Goal: Contribute content: Contribute content

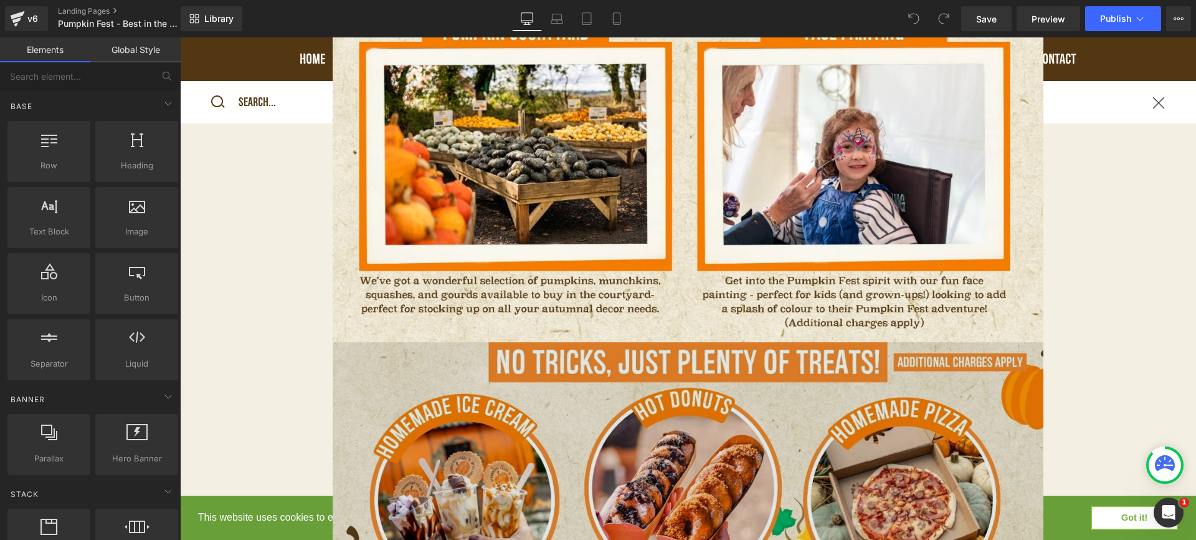
scroll to position [3539, 0]
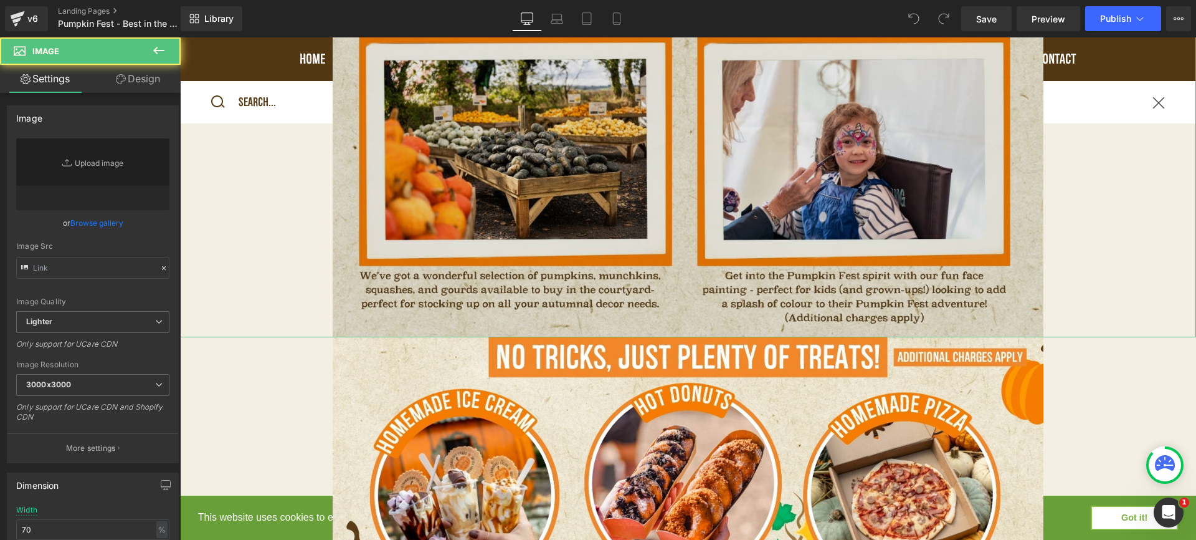
click at [698, 282] on img at bounding box center [688, 14] width 711 height 645
type input "[URL][DOMAIN_NAME]"
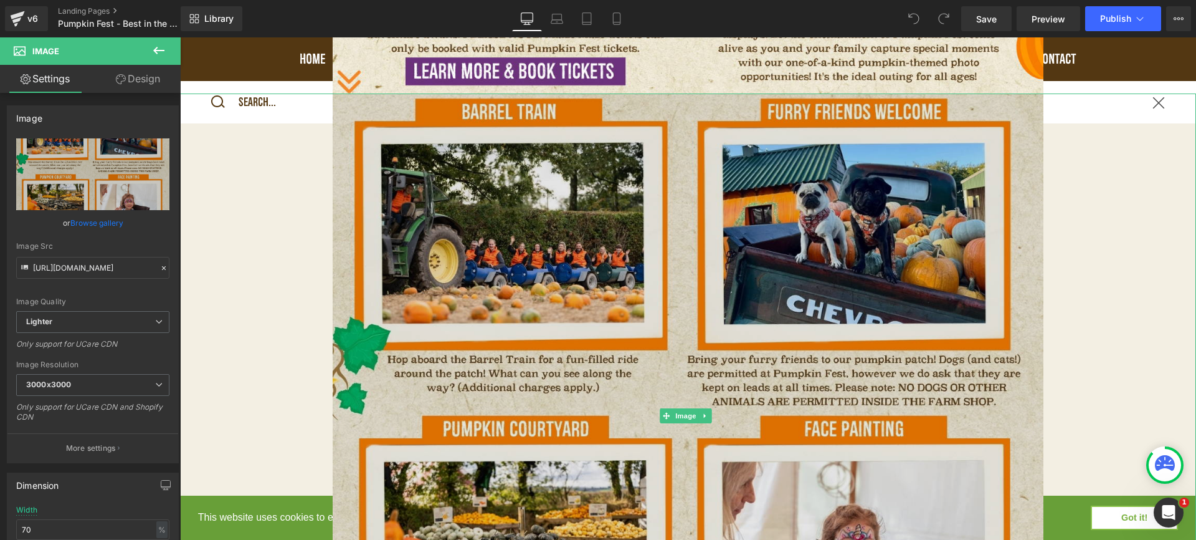
scroll to position [3175, 0]
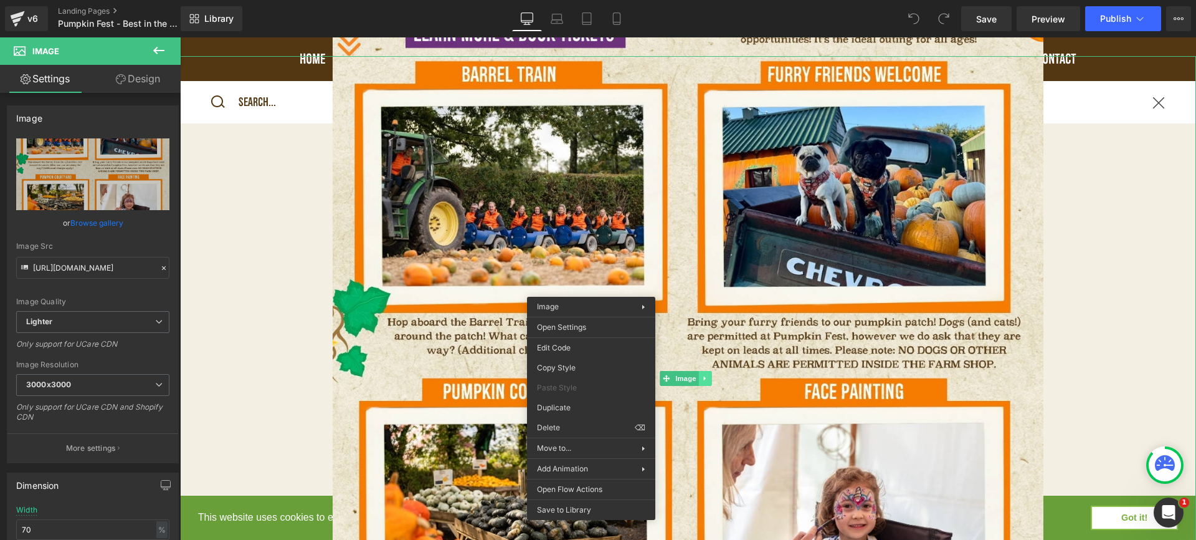
click at [703, 338] on div "Image" at bounding box center [688, 378] width 1016 height 645
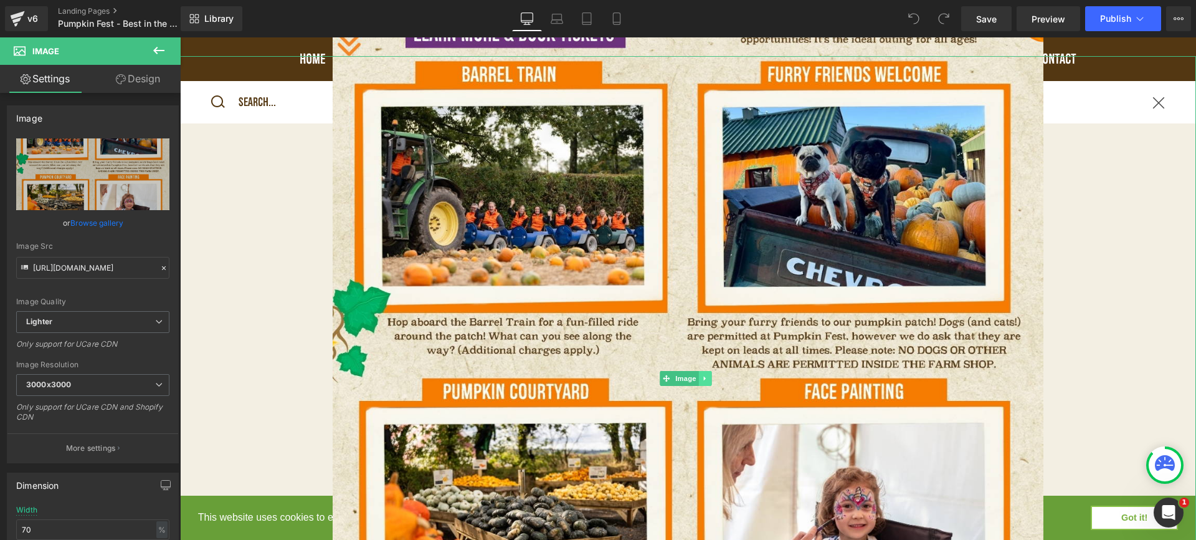
click at [705, 376] on icon at bounding box center [704, 378] width 2 height 4
click at [698, 375] on icon at bounding box center [698, 378] width 7 height 7
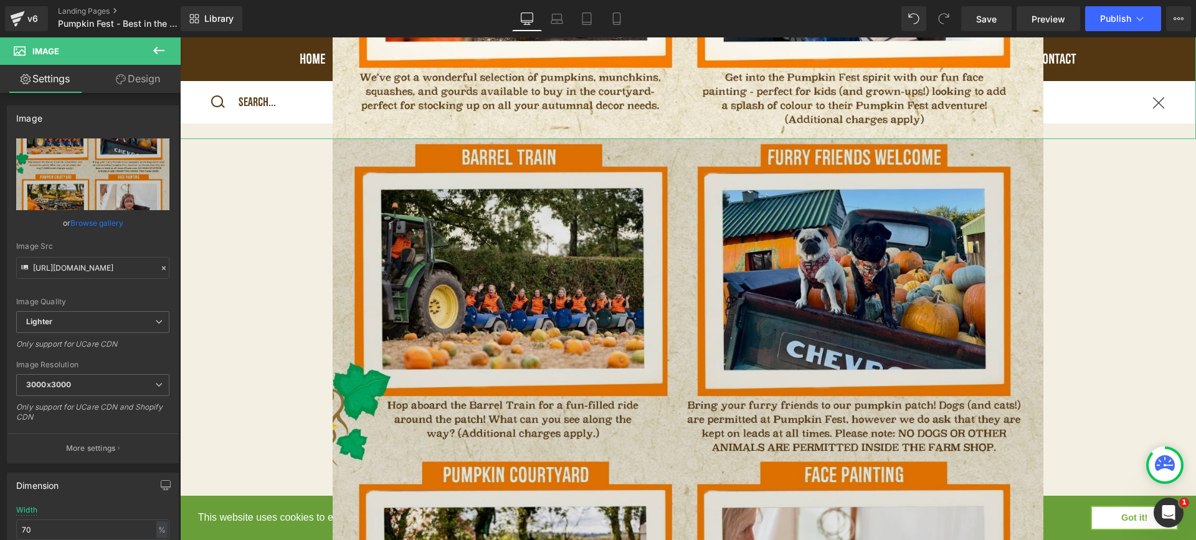
scroll to position [3747, 0]
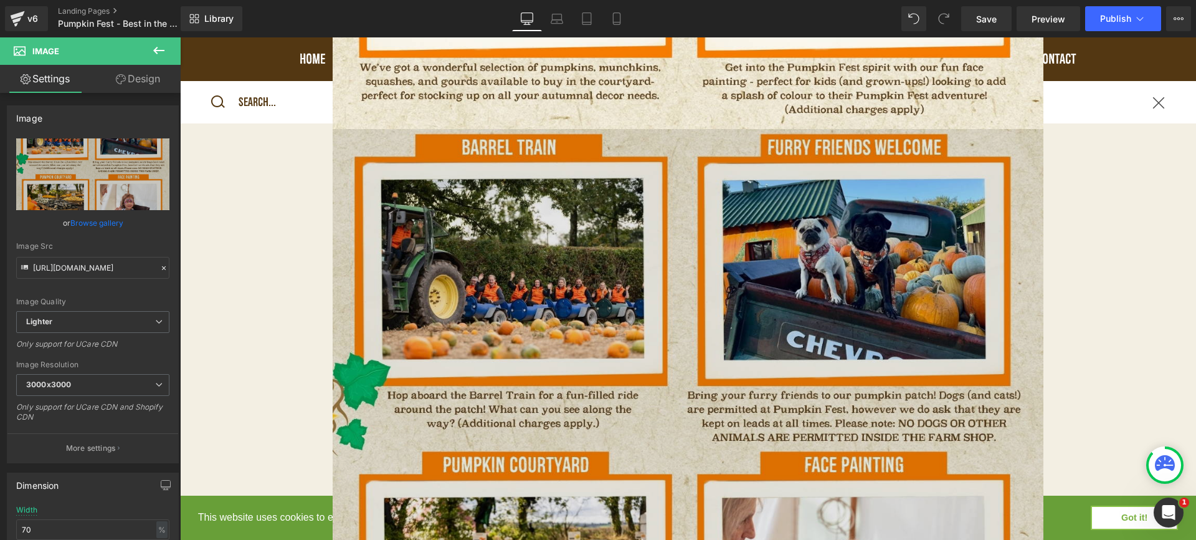
click at [690, 364] on img at bounding box center [688, 451] width 711 height 645
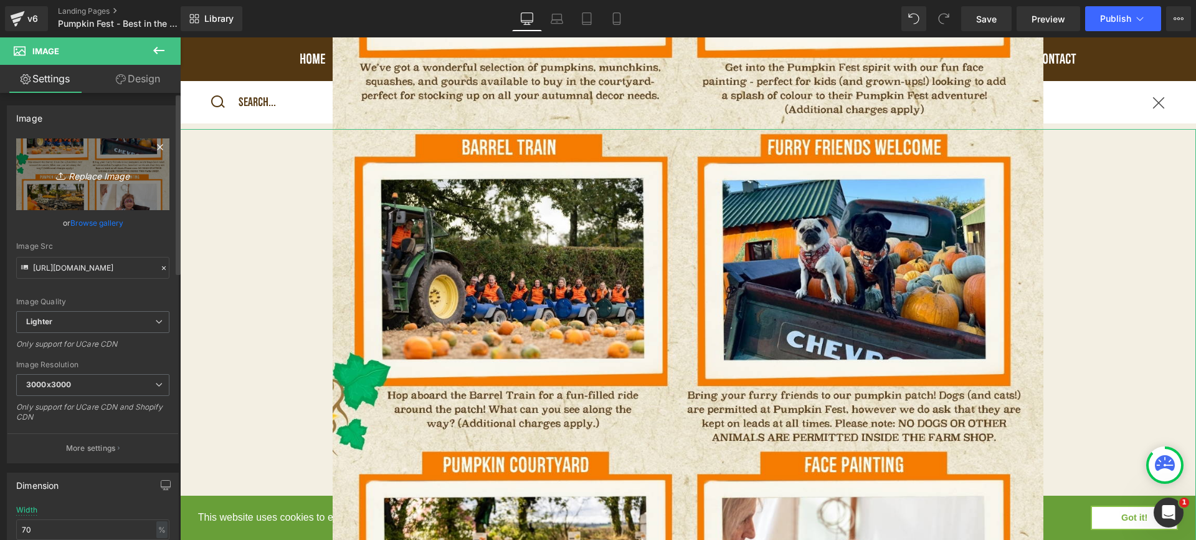
click at [90, 179] on icon "Replace Image" at bounding box center [93, 174] width 100 height 16
type input "C:\fakepath\A3 IT’S SHOW TIME! (THE HUB).png"
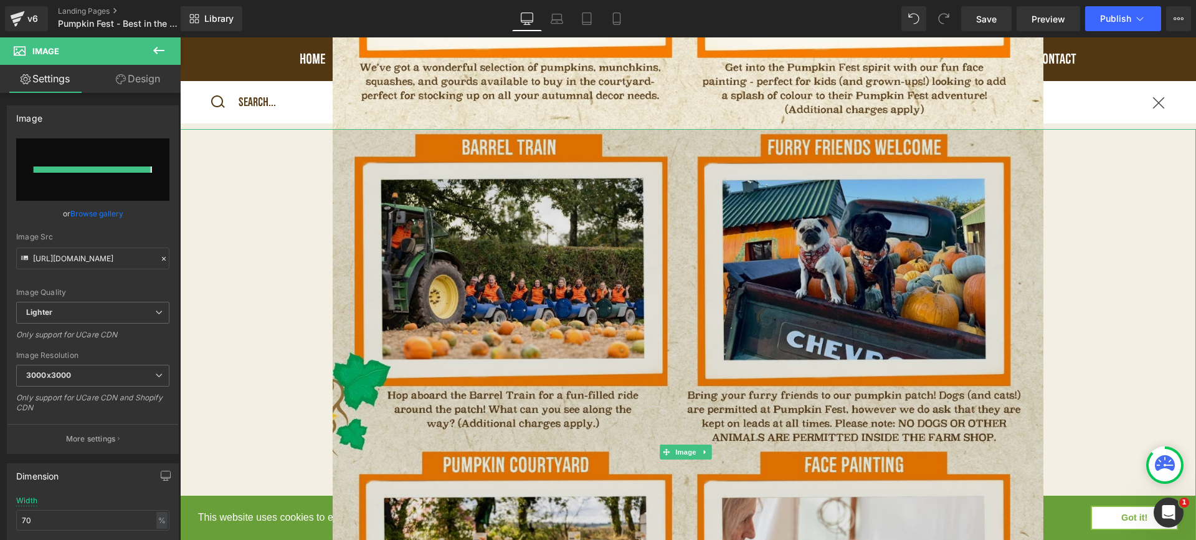
type input "[URL][DOMAIN_NAME]"
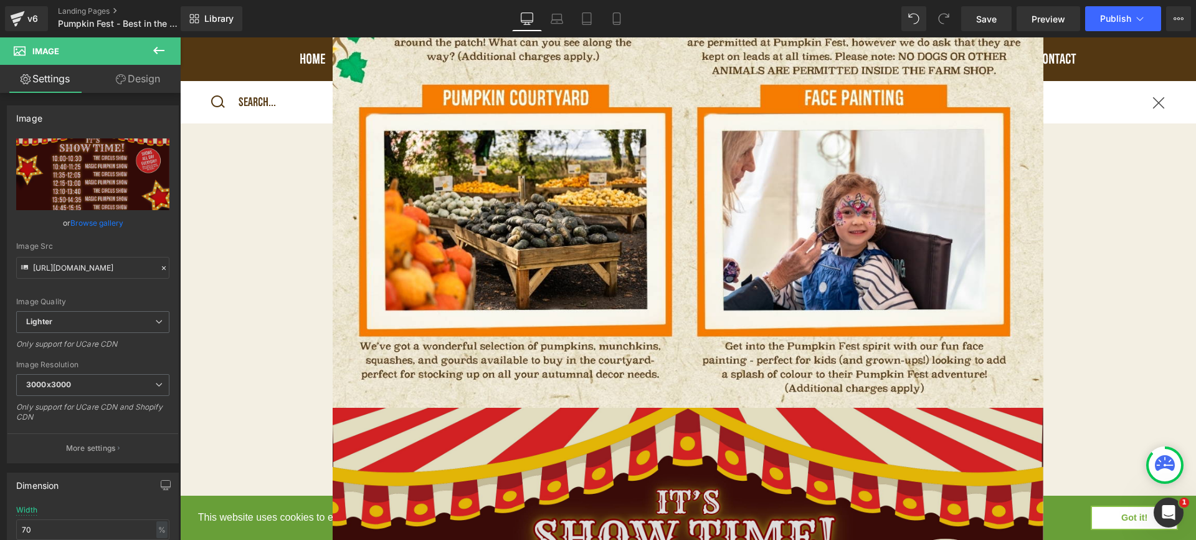
scroll to position [3480, 0]
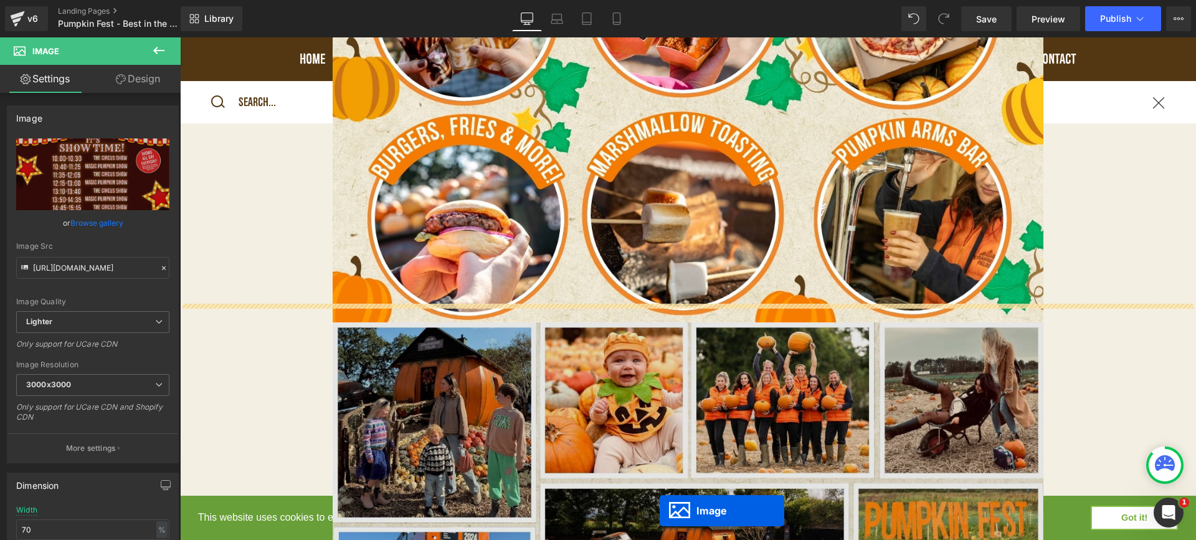
scroll to position [4091, 0]
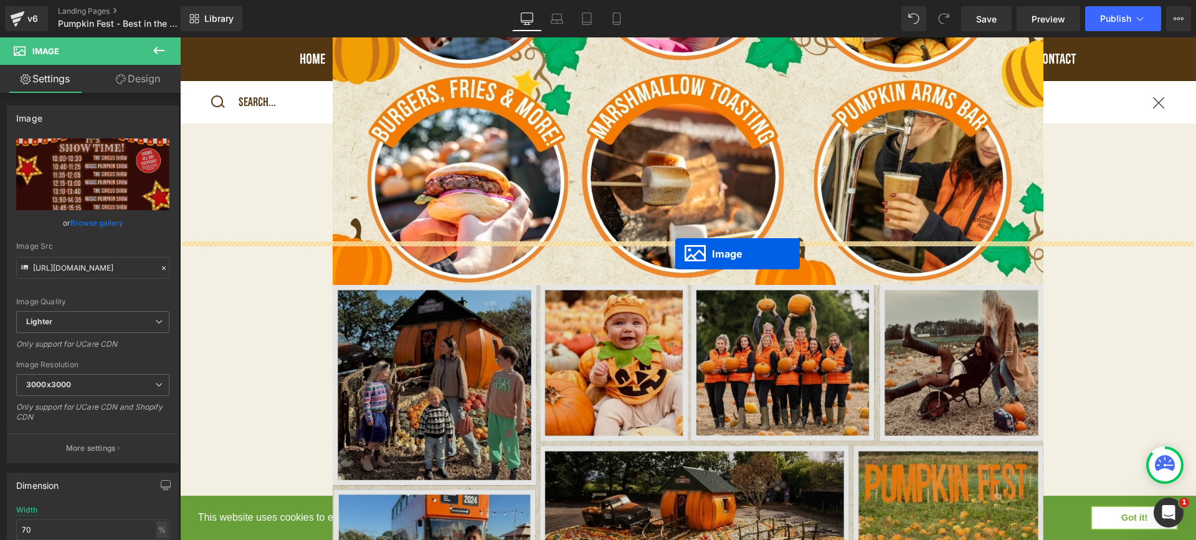
drag, startPoint x: 667, startPoint y: 280, endPoint x: 675, endPoint y: 253, distance: 28.0
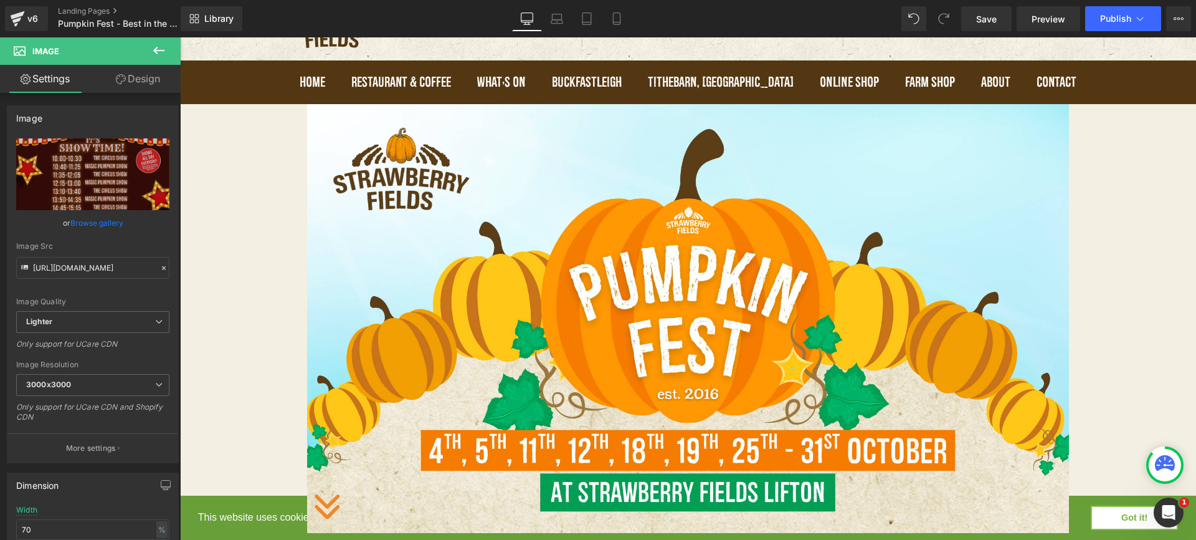
scroll to position [30, 0]
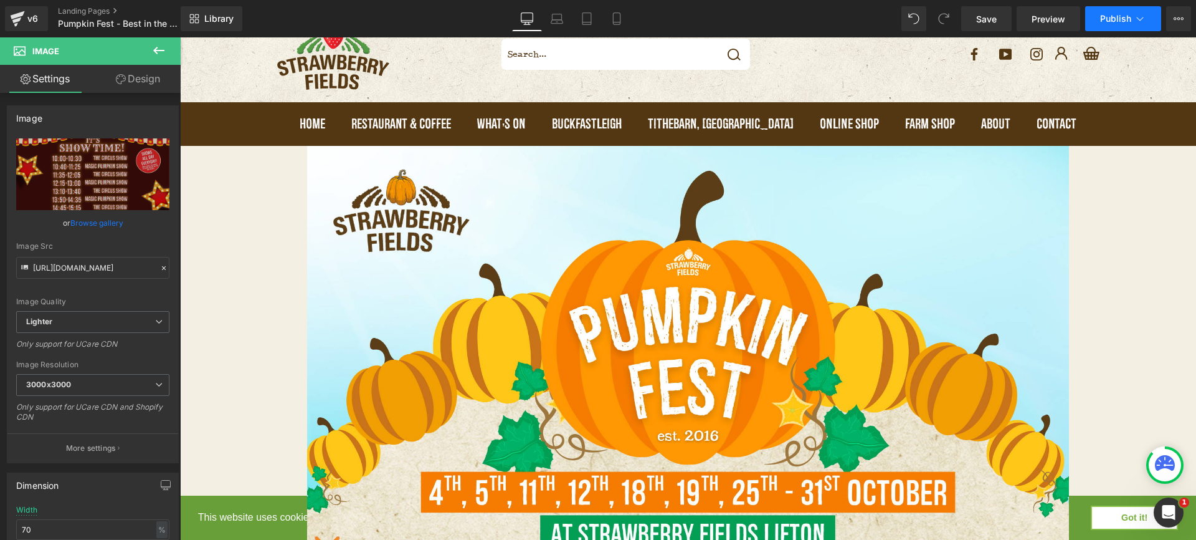
click at [1115, 22] on span "Publish" at bounding box center [1115, 19] width 31 height 10
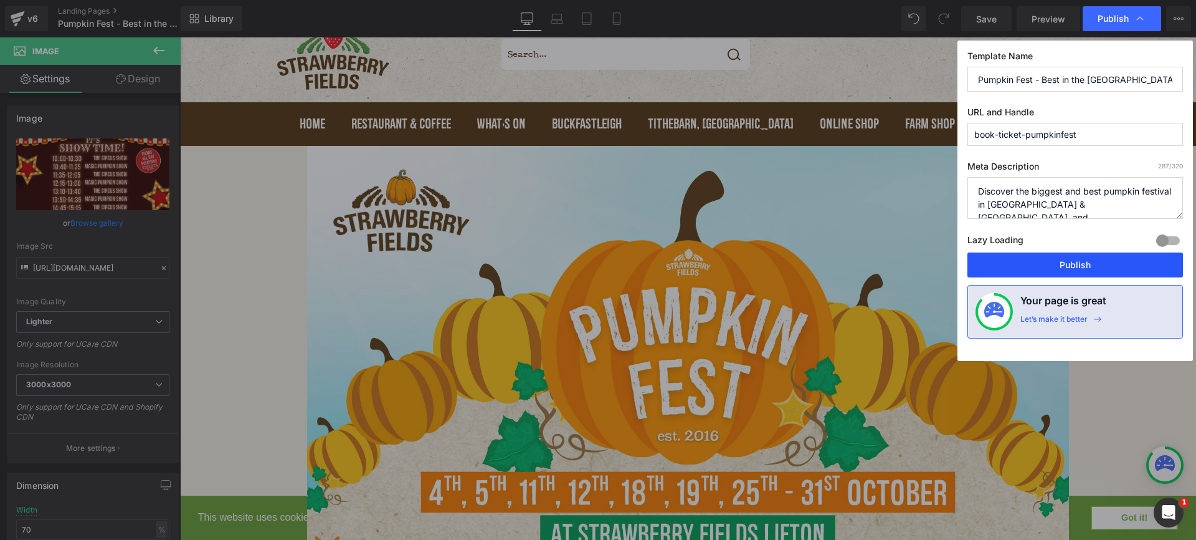
click at [1082, 265] on button "Publish" at bounding box center [1076, 264] width 216 height 25
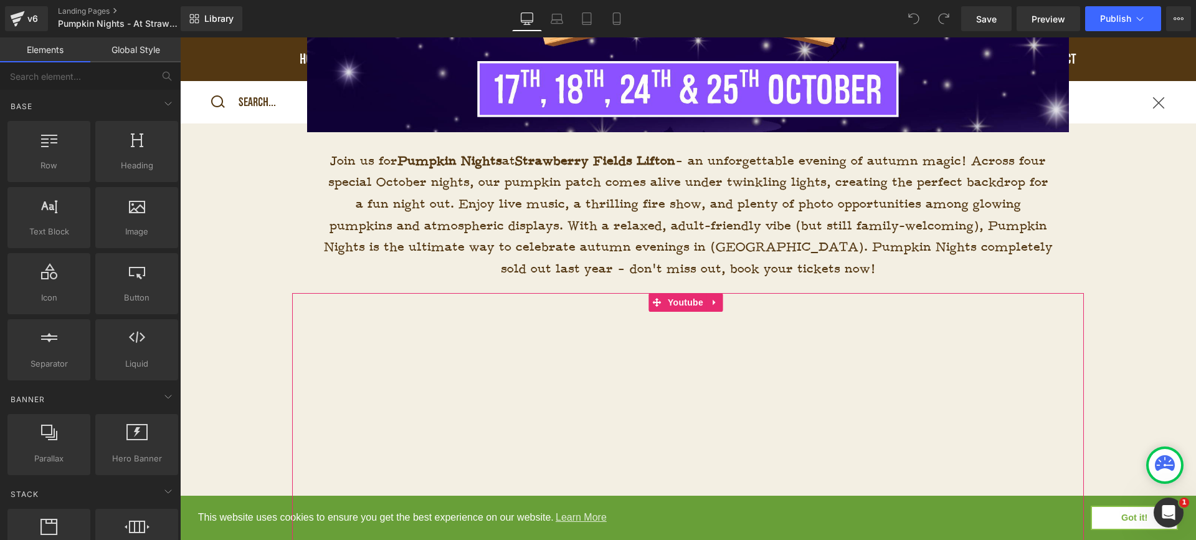
scroll to position [431, 0]
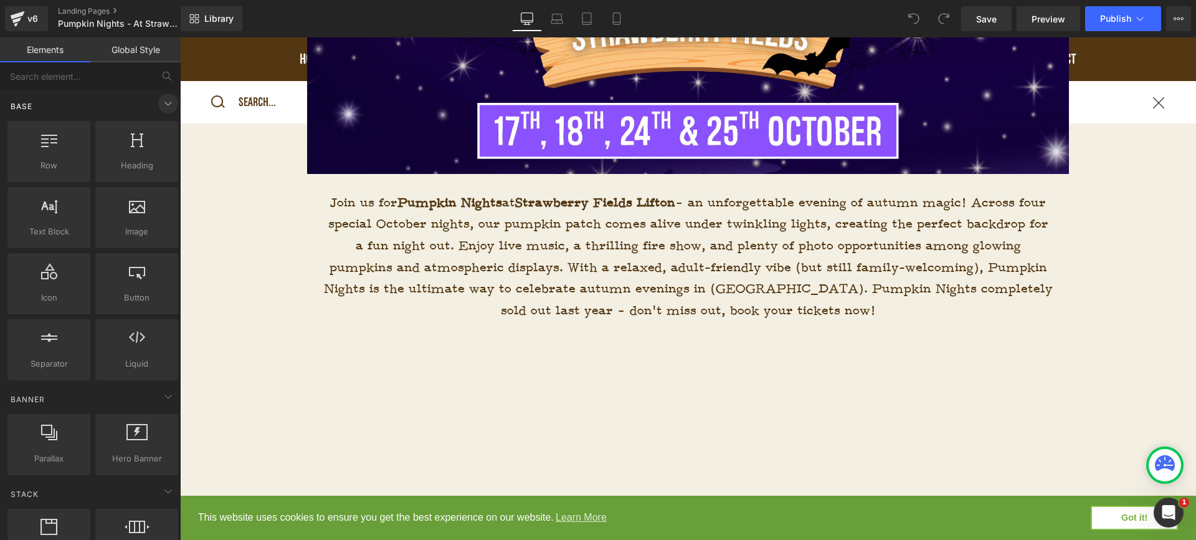
click at [161, 105] on icon at bounding box center [168, 103] width 15 height 15
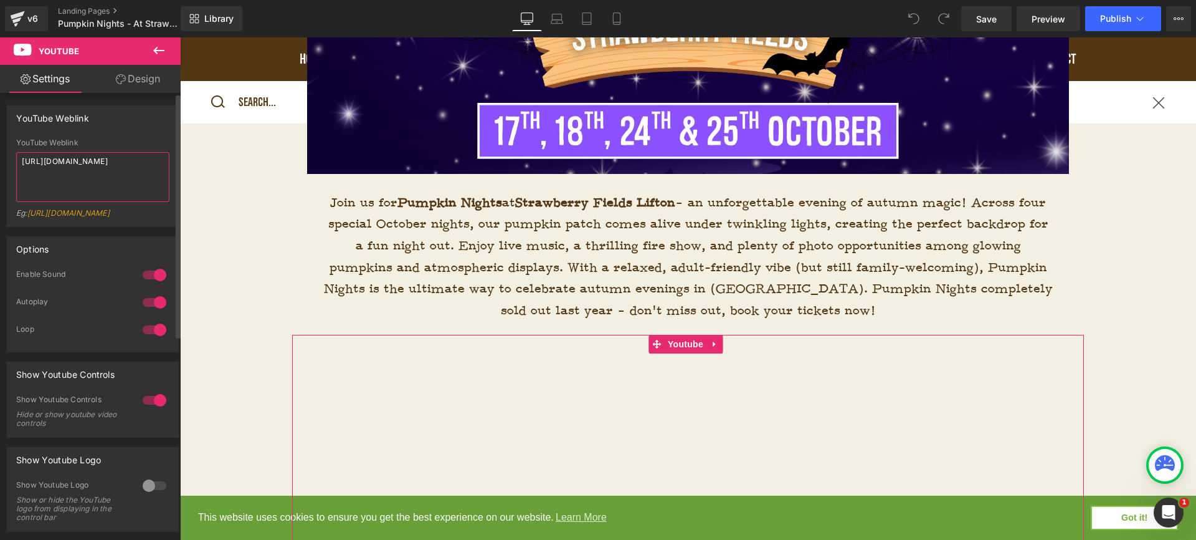
drag, startPoint x: 148, startPoint y: 165, endPoint x: 1, endPoint y: 139, distance: 148.7
click at [2, 139] on div "YouTube Weblink YouTube Weblink https://youtu.be/oHFG7A3BPu0 Eg: https://www.yo…" at bounding box center [93, 161] width 186 height 131
paste textarea "www.youtube.com/watch?v="
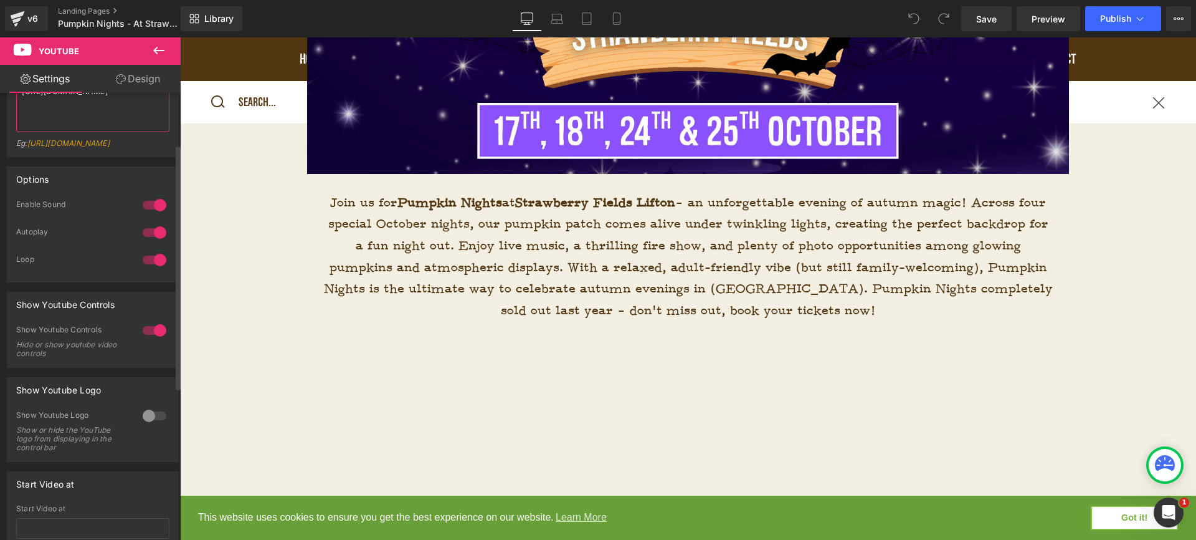
scroll to position [109, 0]
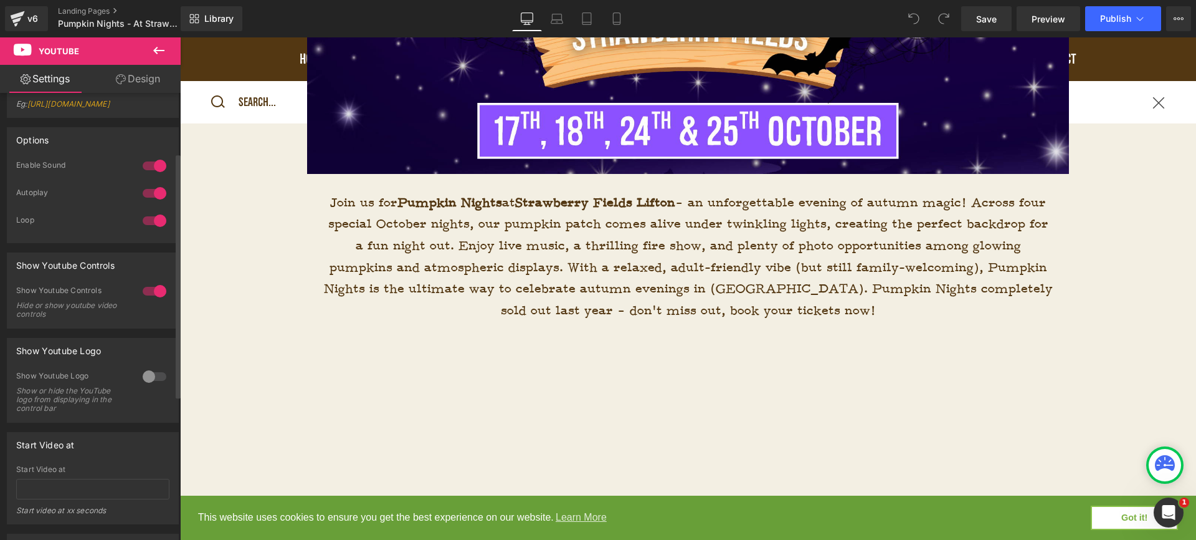
type textarea "https://www.youtube.com/watch?v=oHFG7A3BPu0"
click at [145, 386] on div at bounding box center [155, 376] width 30 height 20
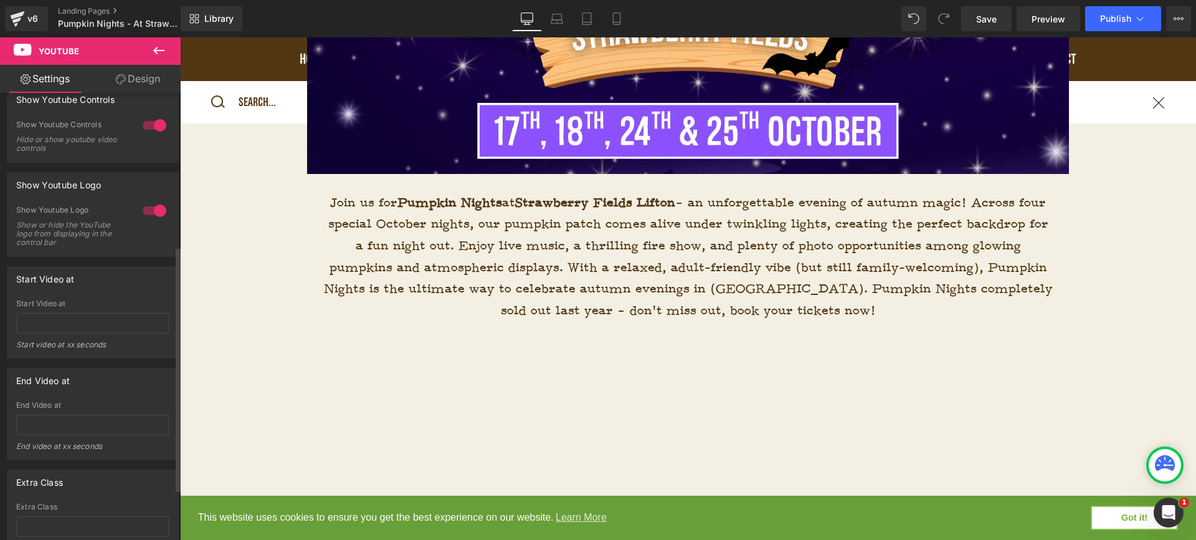
scroll to position [288, 0]
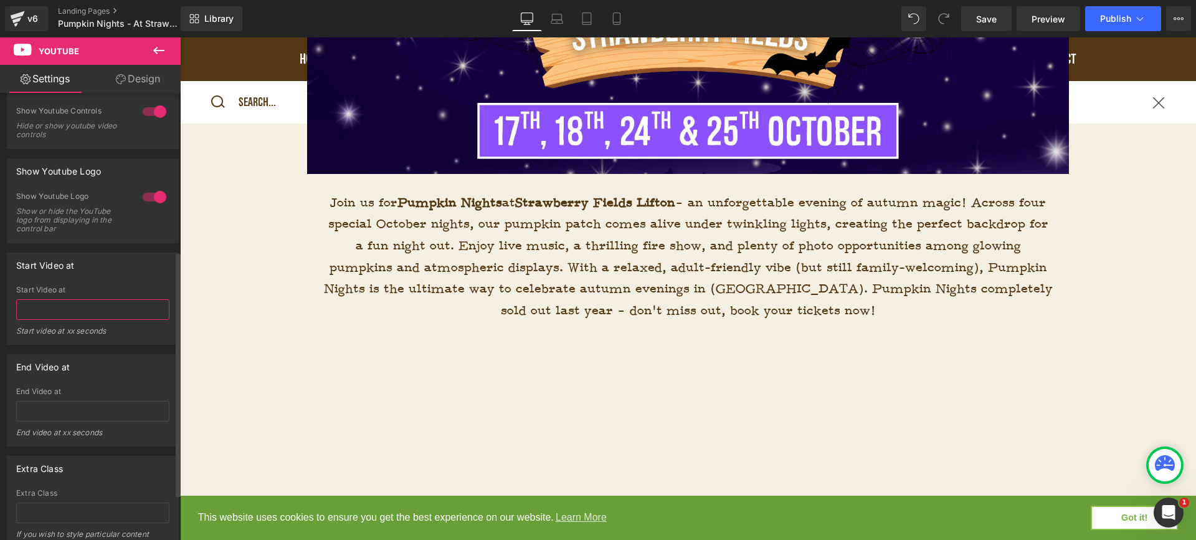
click at [108, 320] on input "text" at bounding box center [92, 309] width 153 height 21
type input "0.1"
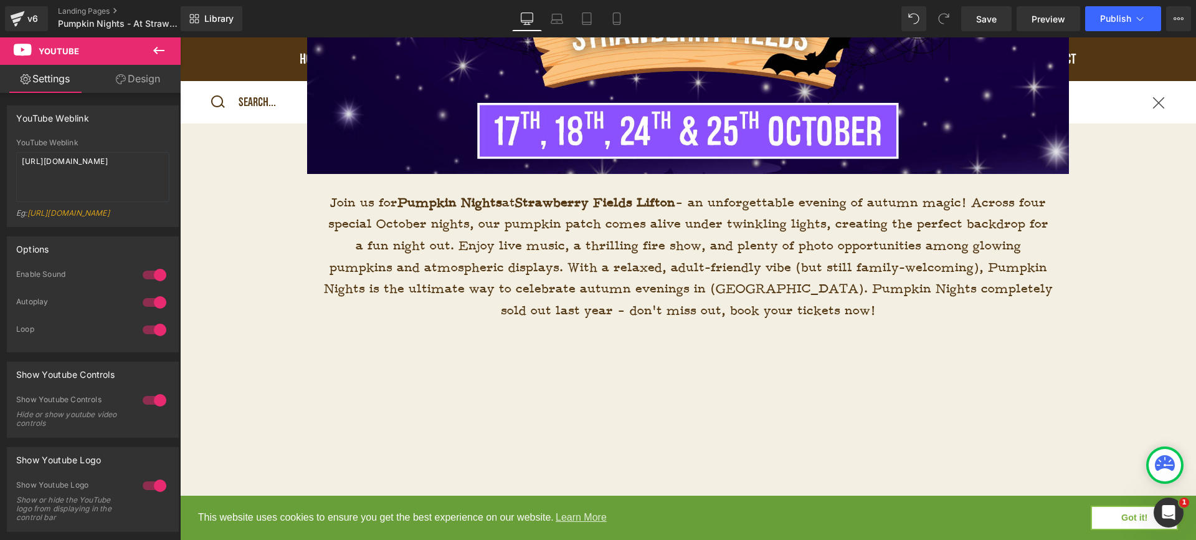
scroll to position [0, 0]
click at [118, 83] on icon at bounding box center [121, 79] width 10 height 10
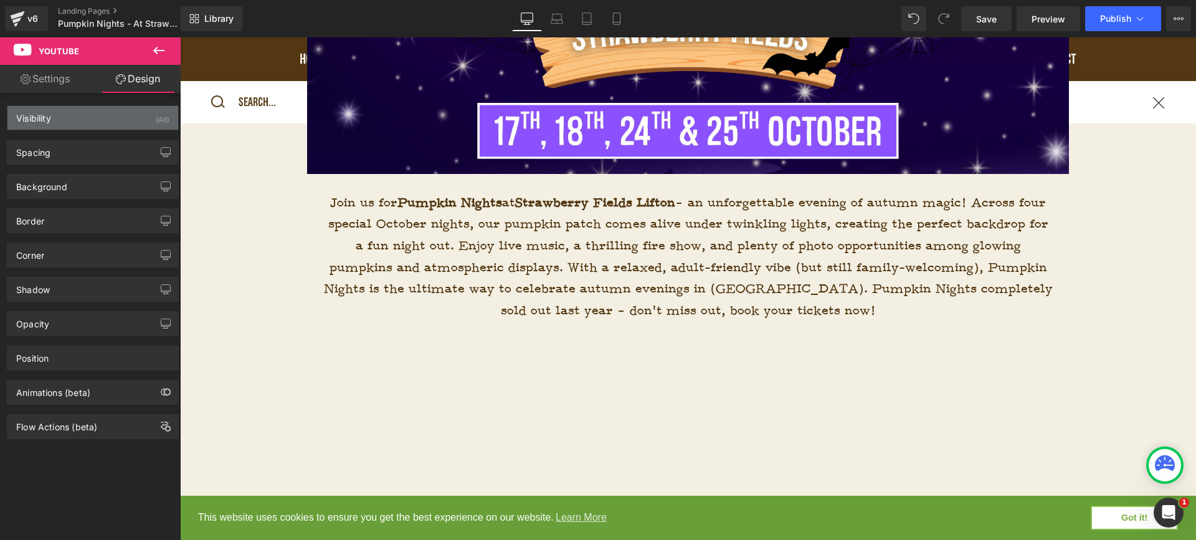
click at [148, 124] on div "Visibility (All)" at bounding box center [92, 118] width 171 height 24
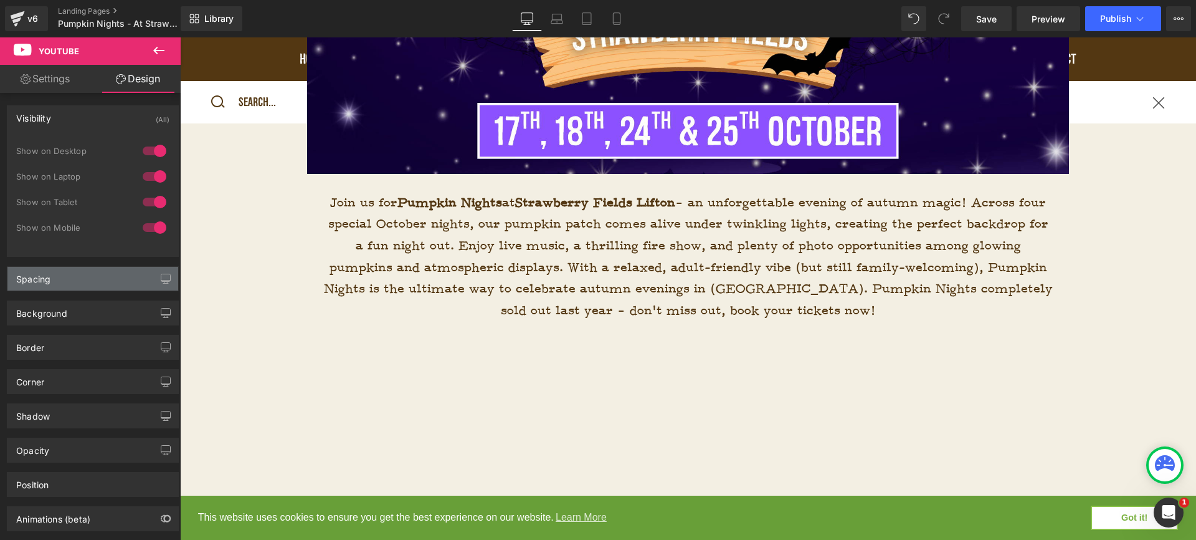
click at [124, 275] on div "Spacing" at bounding box center [92, 279] width 171 height 24
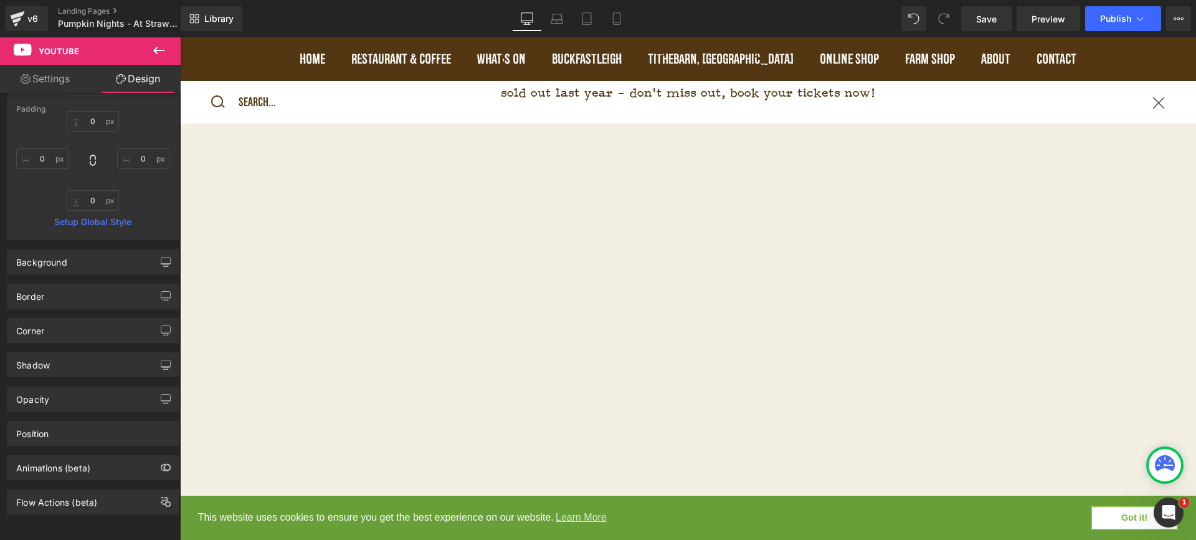
scroll to position [709, 0]
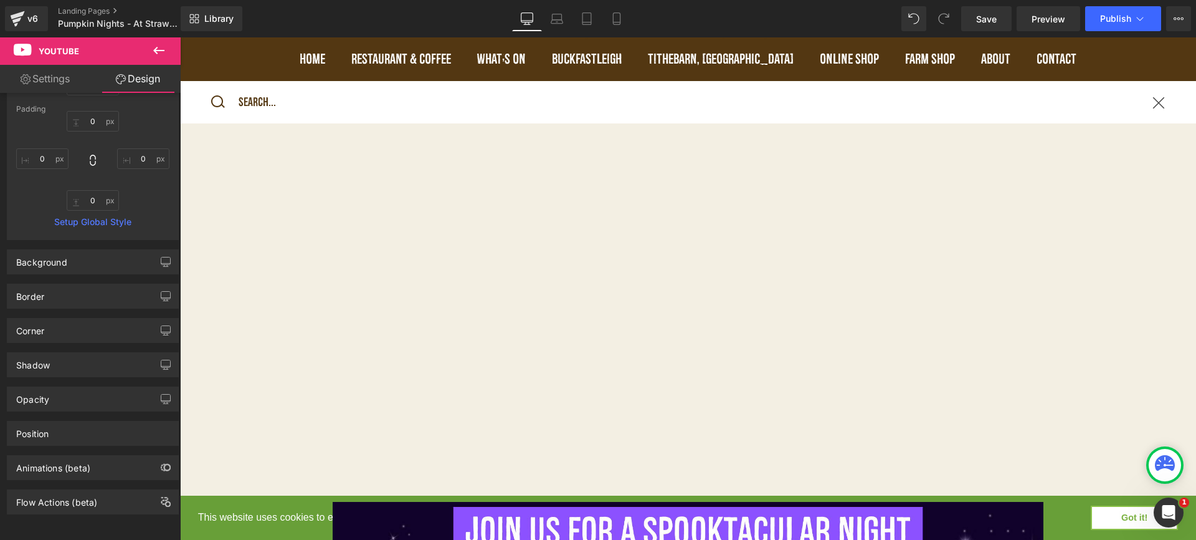
click at [156, 48] on icon at bounding box center [158, 50] width 11 height 7
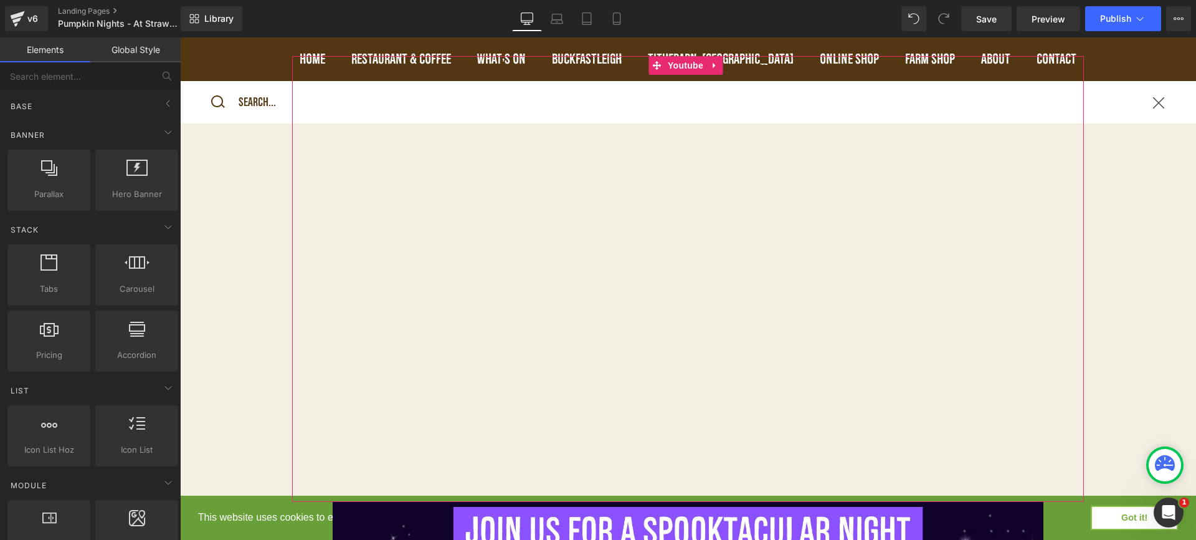
click at [556, 262] on div at bounding box center [688, 278] width 792 height 445
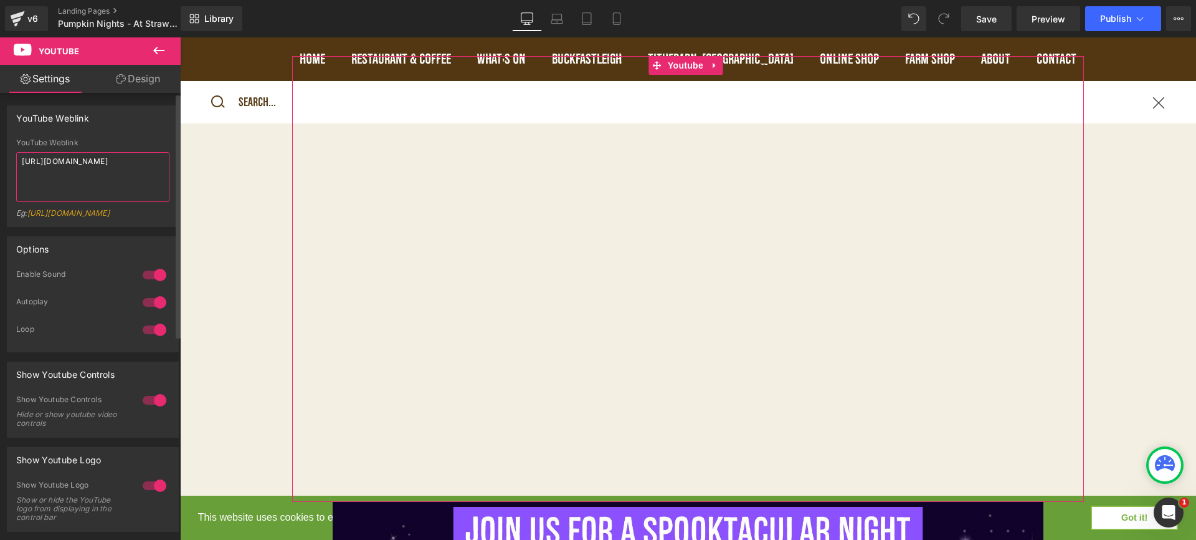
click at [107, 186] on textarea "https://www.youtube.com/watch?v=oHFG7A3BPu0" at bounding box center [92, 177] width 153 height 50
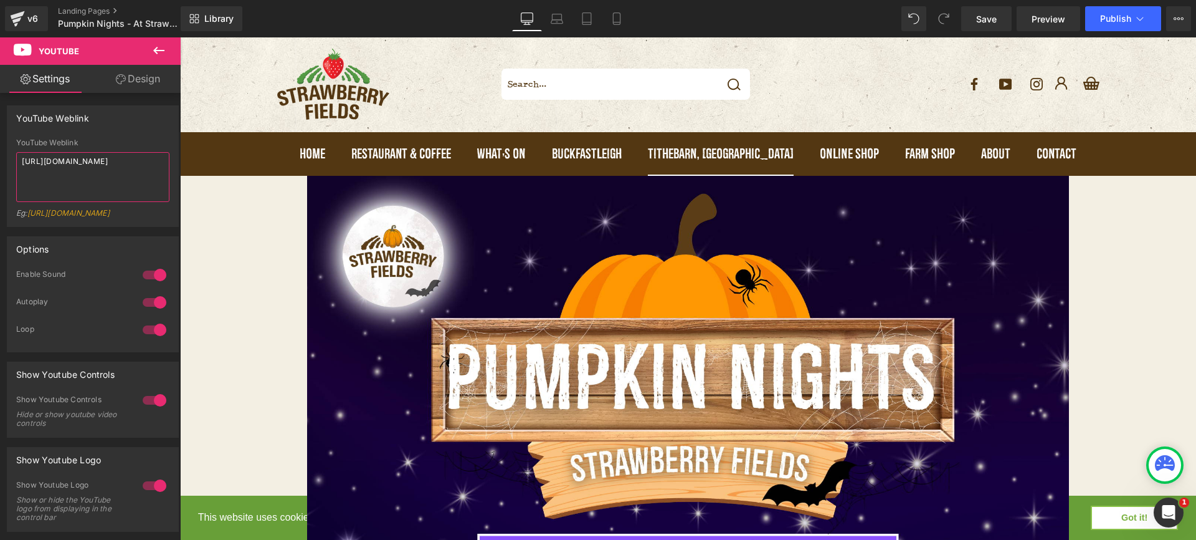
scroll to position [0, 0]
type textarea "https://www.youtube.com/watch?v=oHFG7A3BPu0"
click at [150, 49] on button at bounding box center [159, 50] width 44 height 27
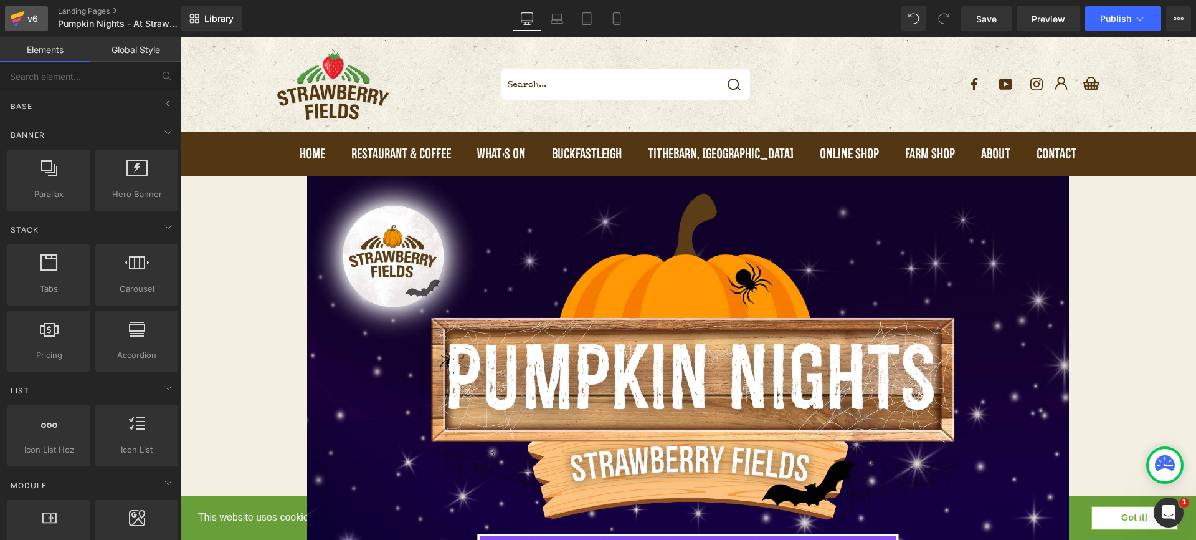
click at [31, 25] on div "v6" at bounding box center [33, 19] width 16 height 16
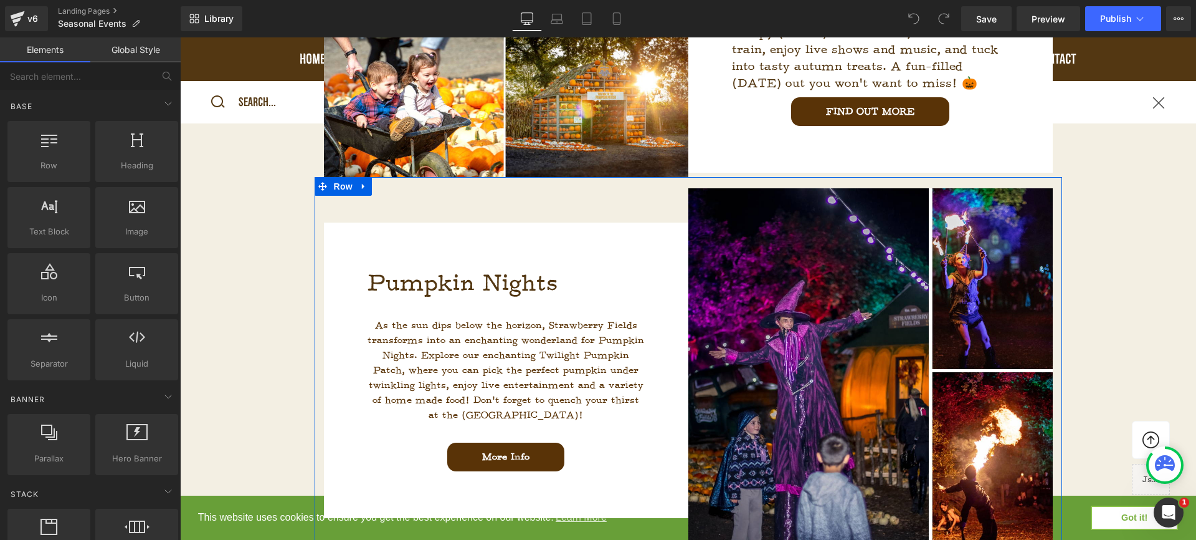
scroll to position [556, 0]
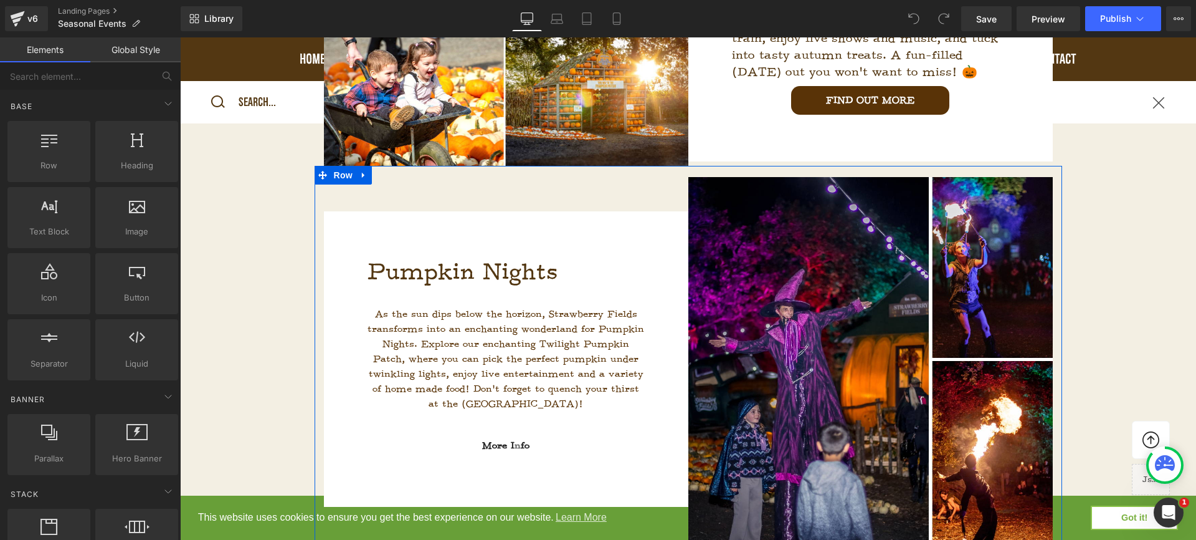
click at [534, 445] on link "More Info" at bounding box center [505, 445] width 117 height 29
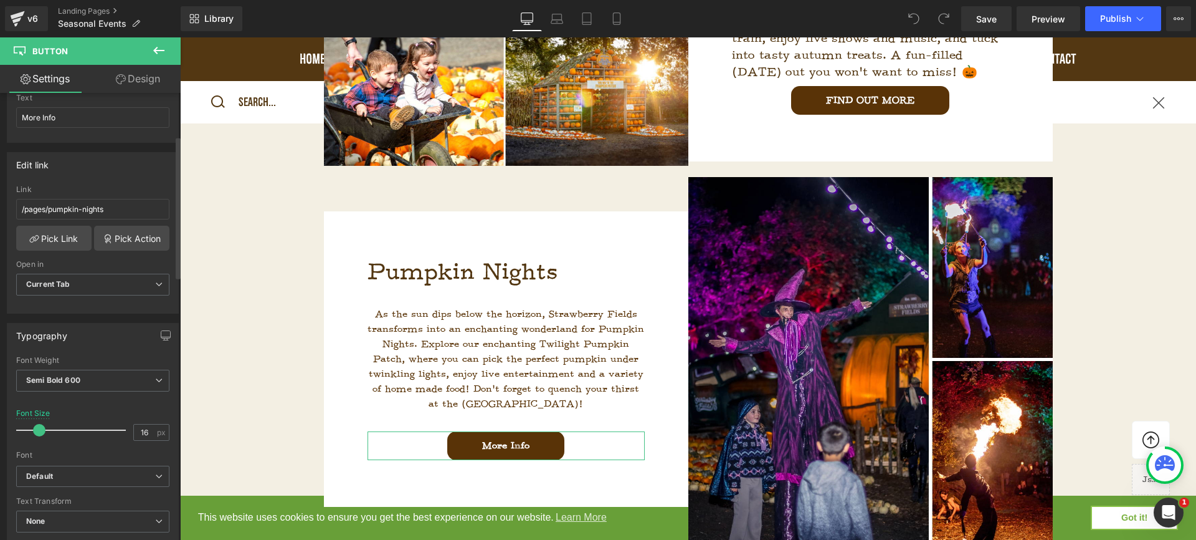
scroll to position [117, 0]
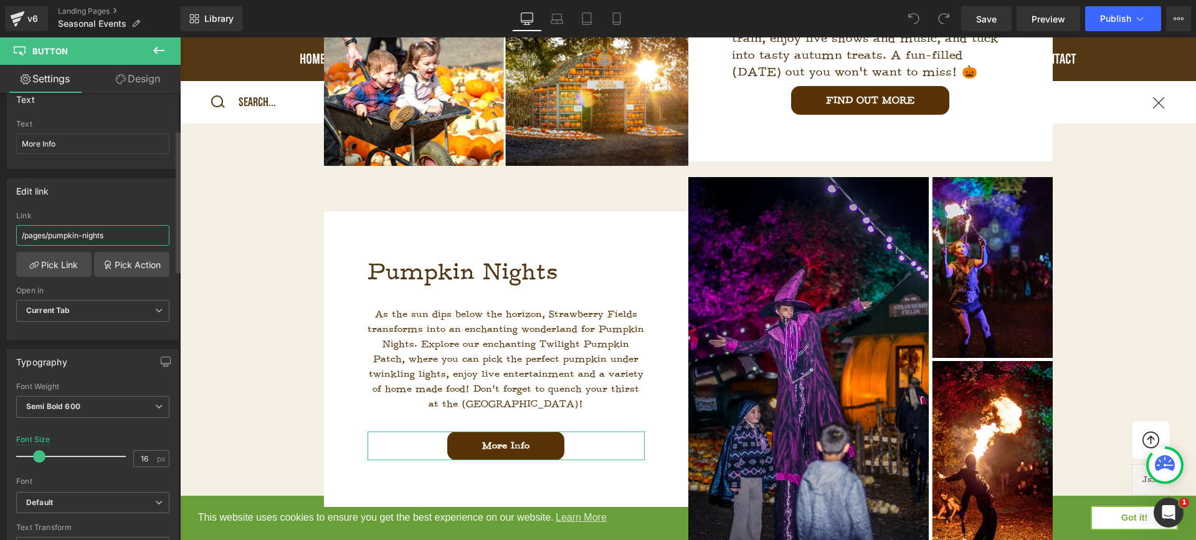
drag, startPoint x: 113, startPoint y: 235, endPoint x: 0, endPoint y: 234, distance: 113.4
click at [0, 234] on div "Edit link /pages/pumpkin-nights Link /pages/pumpkin-nights Pick Link Pick Actio…" at bounding box center [93, 254] width 186 height 171
paste input "https://strawberryfields.my.canva.site/pumpkin-nights-webpage"
type input "https://strawberryfields.my.canva.site/pumpkin-nights-webpage"
click at [1095, 24] on button "Publish" at bounding box center [1123, 18] width 76 height 25
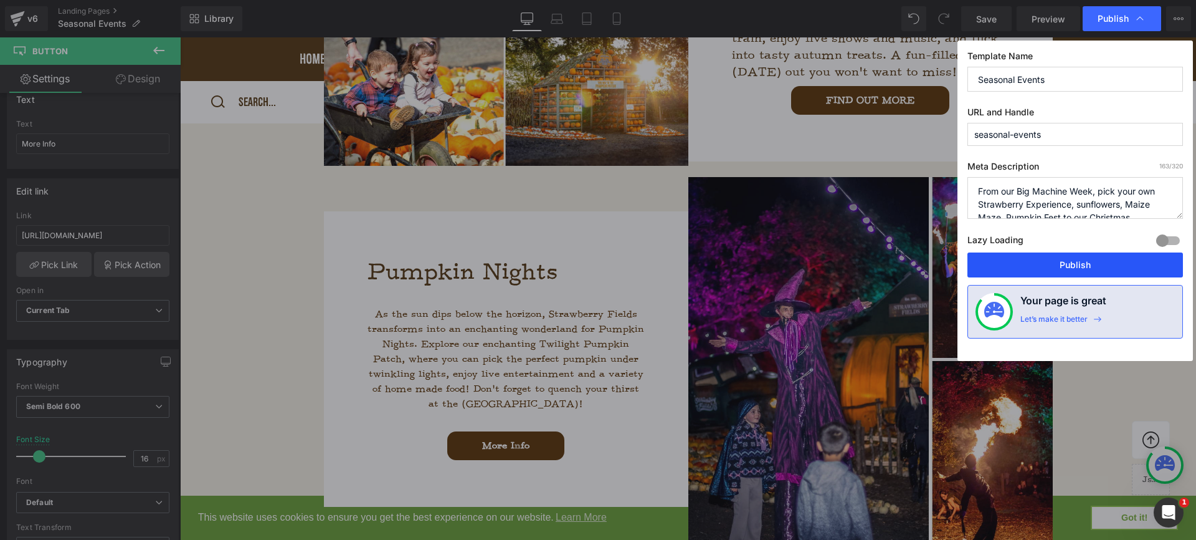
click at [1083, 260] on button "Publish" at bounding box center [1076, 264] width 216 height 25
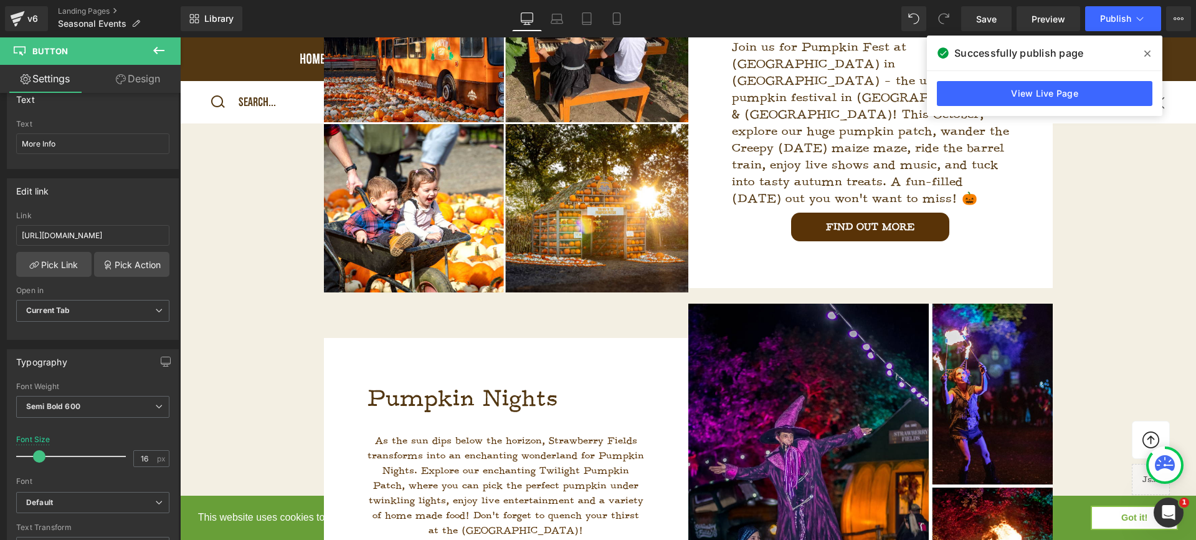
scroll to position [494, 0]
